Goal: Task Accomplishment & Management: Use online tool/utility

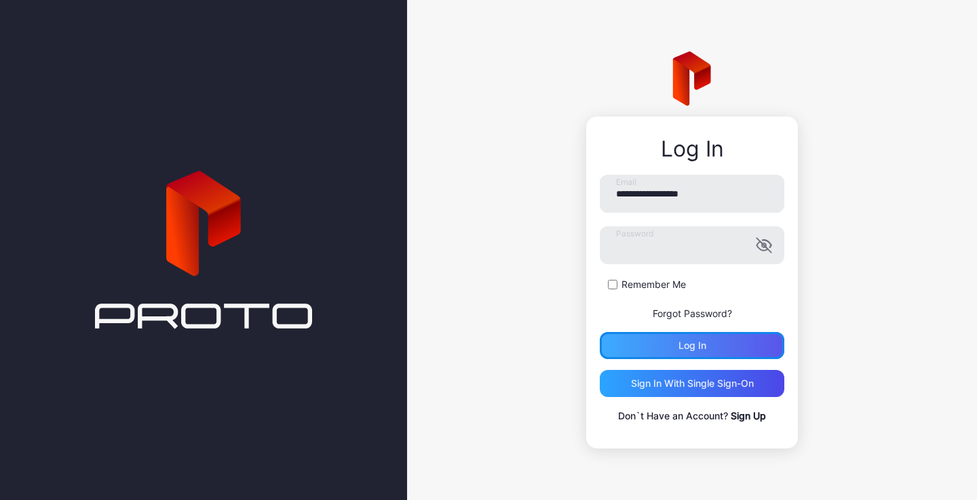
click at [706, 343] on div "Log in" at bounding box center [692, 345] width 184 height 27
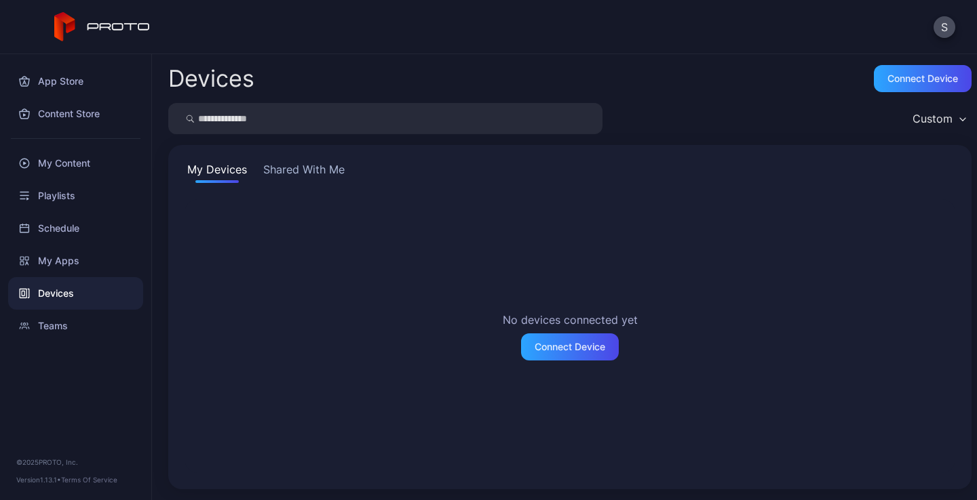
click at [317, 163] on button "Shared With Me" at bounding box center [303, 172] width 87 height 22
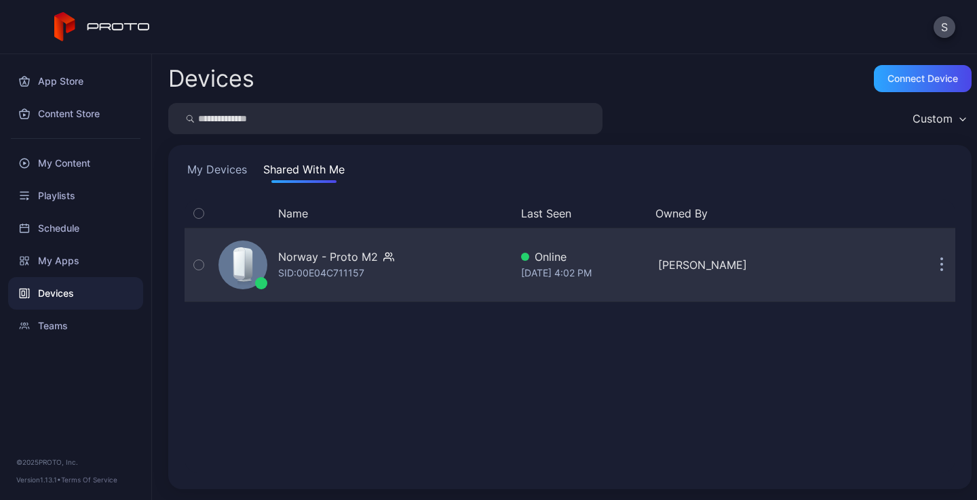
click at [314, 269] on div "SID: 00E04C711157" at bounding box center [321, 273] width 86 height 16
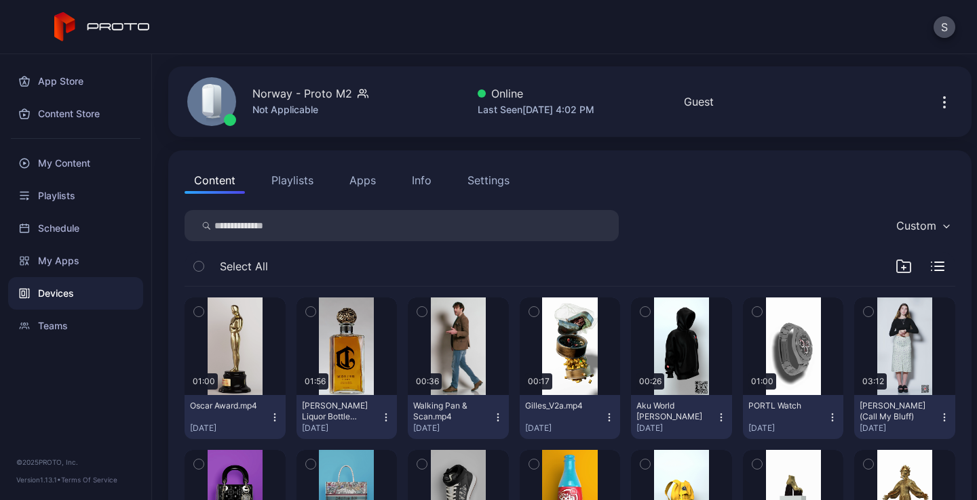
scroll to position [43, 0]
click at [199, 313] on icon "button" at bounding box center [198, 312] width 3 height 2
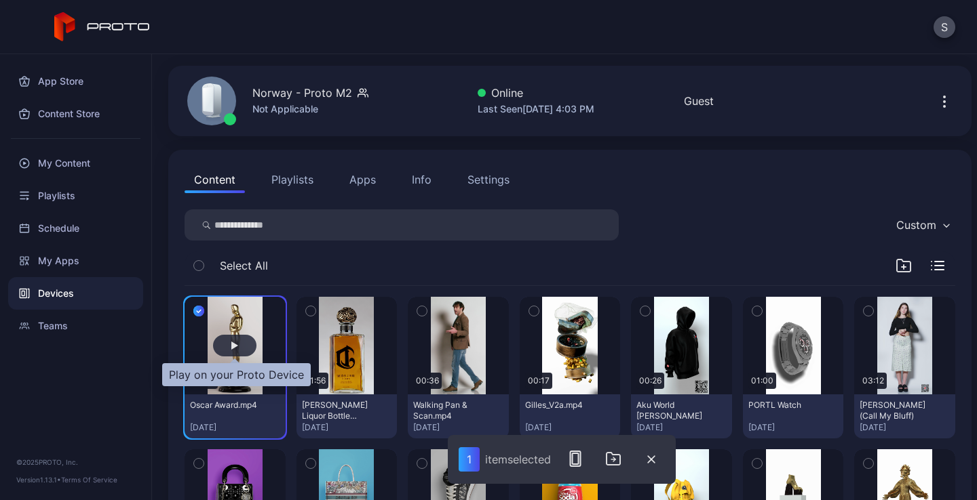
click at [239, 342] on div "button" at bounding box center [234, 346] width 43 height 22
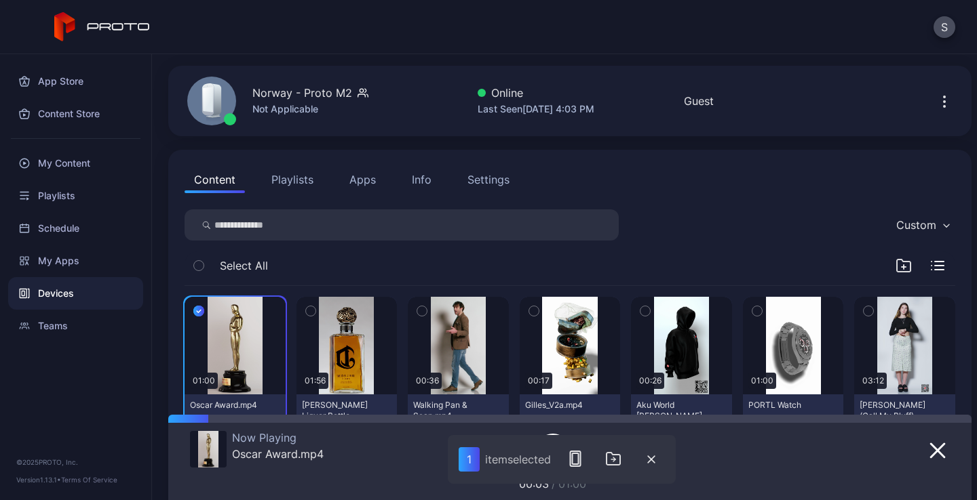
click at [290, 183] on button "Playlists" at bounding box center [292, 179] width 61 height 27
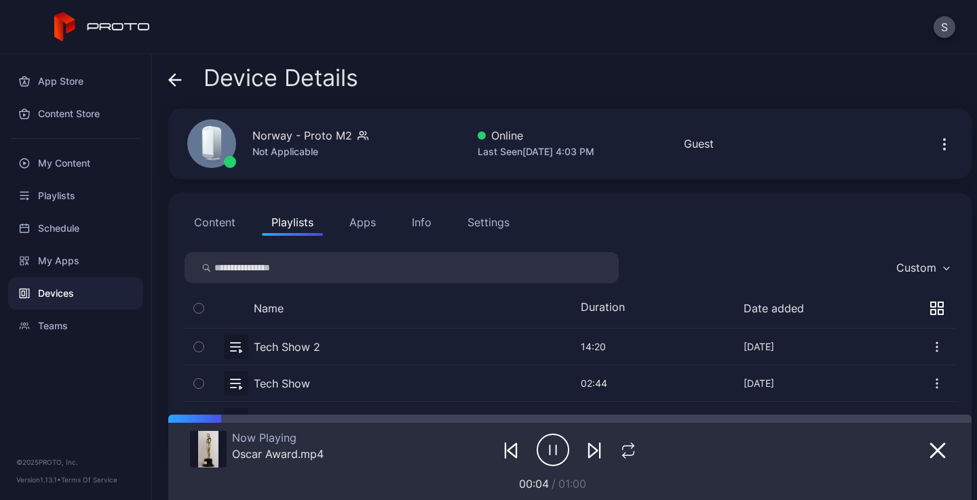
scroll to position [51, 0]
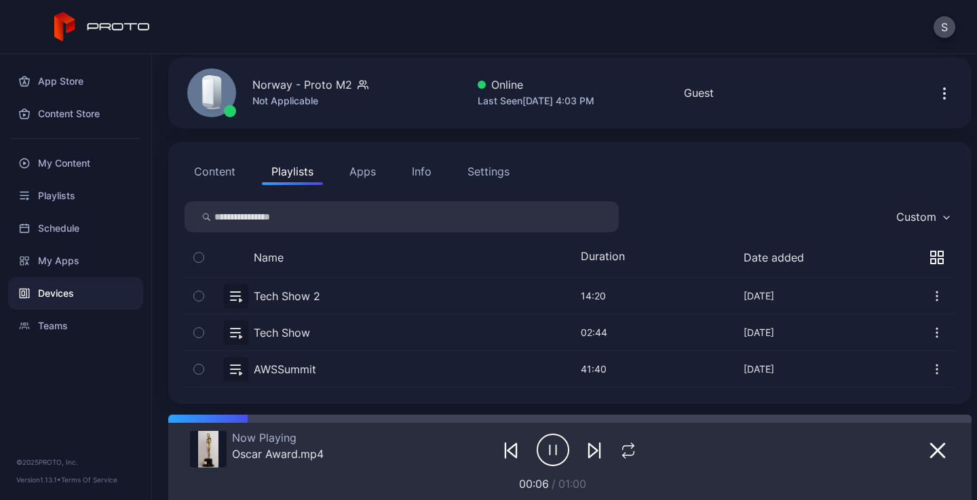
click at [237, 366] on button "button" at bounding box center [569, 369] width 770 height 36
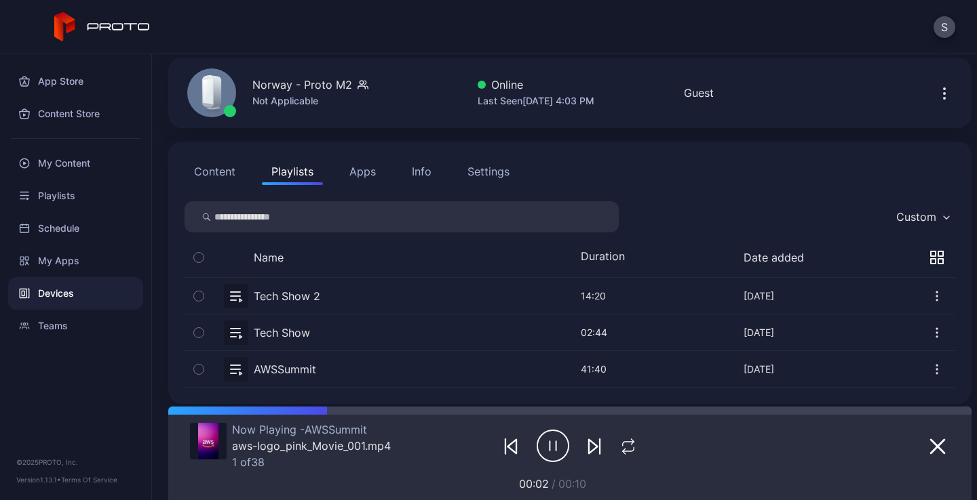
click at [373, 181] on button "Apps" at bounding box center [362, 171] width 45 height 27
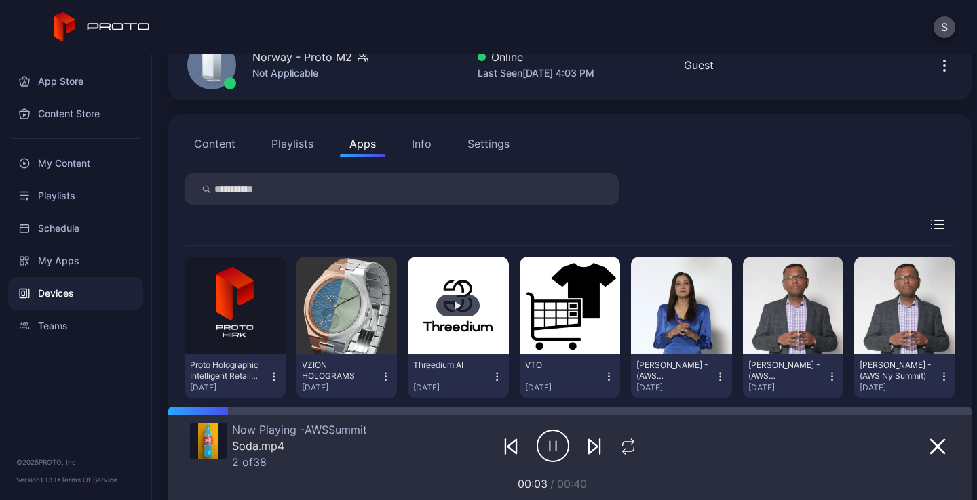
scroll to position [16, 0]
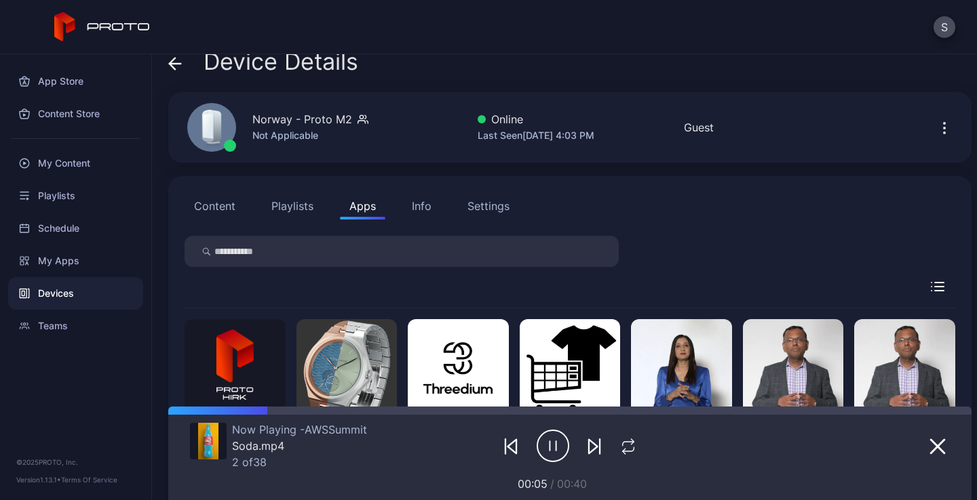
click at [477, 217] on button "Settings" at bounding box center [488, 206] width 61 height 27
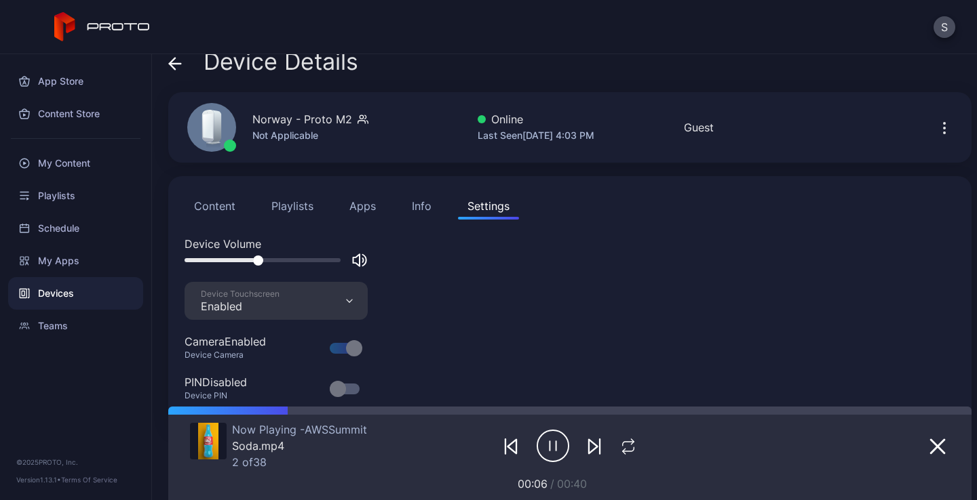
click at [258, 258] on div at bounding box center [262, 260] width 156 height 4
drag, startPoint x: 258, startPoint y: 258, endPoint x: 230, endPoint y: 258, distance: 28.5
click at [253, 258] on div at bounding box center [258, 261] width 10 height 10
click at [371, 211] on button "Apps" at bounding box center [362, 206] width 45 height 27
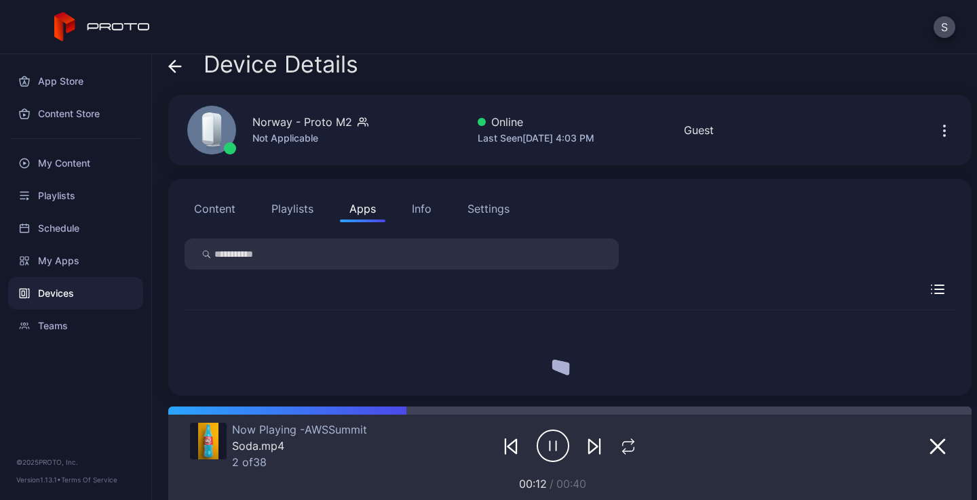
scroll to position [14, 0]
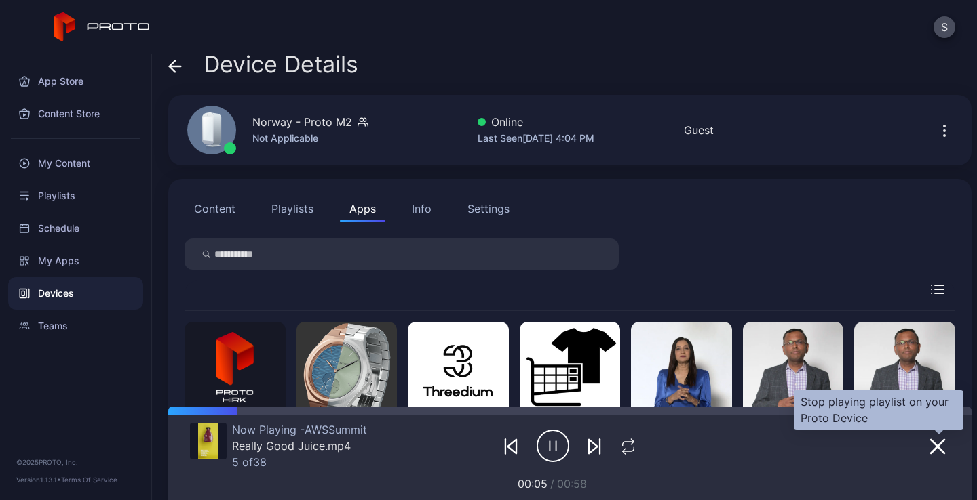
click at [941, 448] on icon "button" at bounding box center [937, 447] width 14 height 14
